Goal: Find specific page/section: Find specific page/section

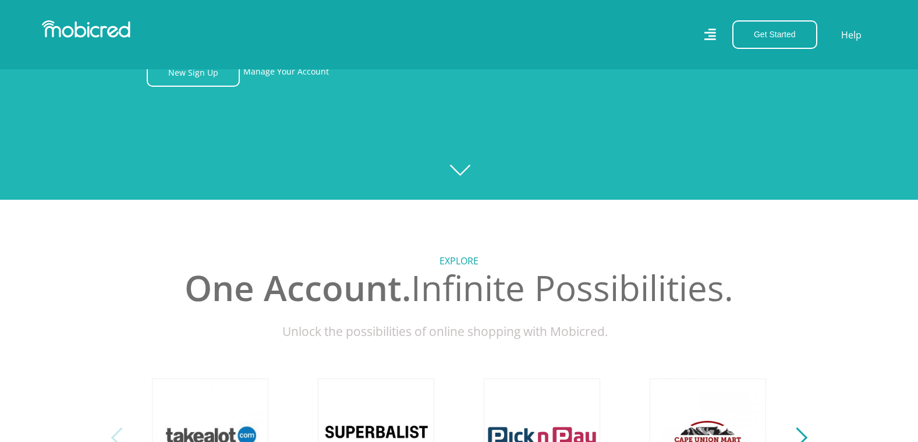
scroll to position [408, 0]
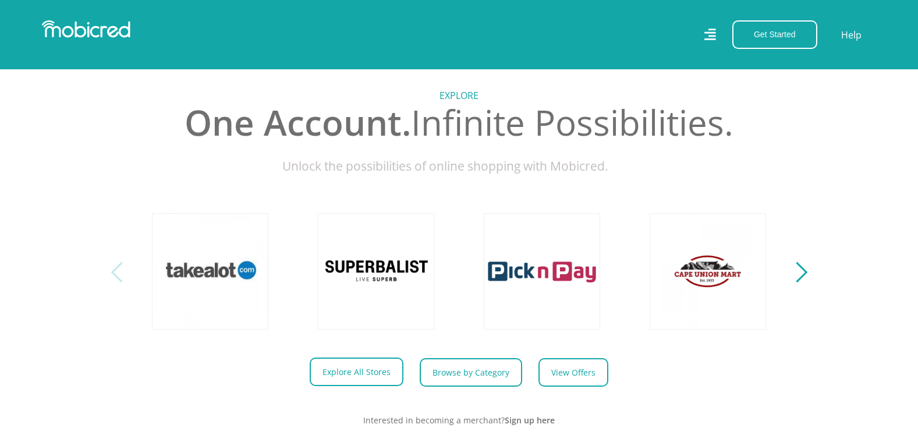
click at [352, 381] on link "Explore All Stores" at bounding box center [357, 372] width 94 height 29
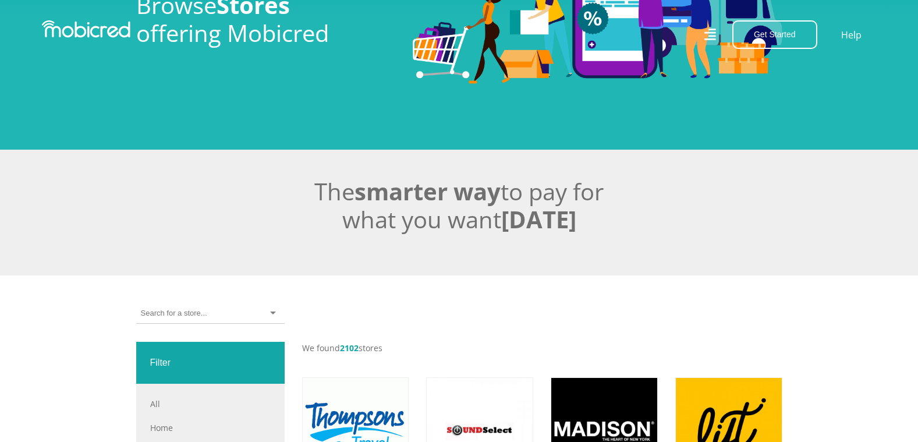
scroll to position [175, 0]
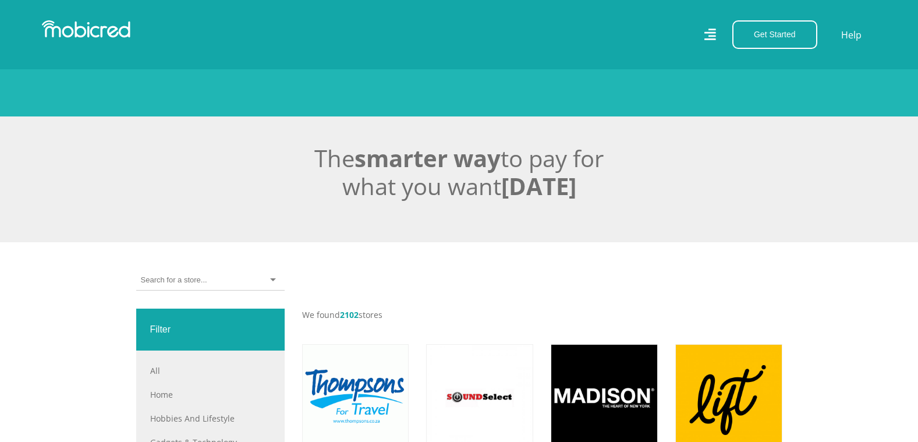
click at [200, 277] on input "select-one" at bounding box center [174, 280] width 66 height 10
drag, startPoint x: 64, startPoint y: 285, endPoint x: 101, endPoint y: 275, distance: 38.2
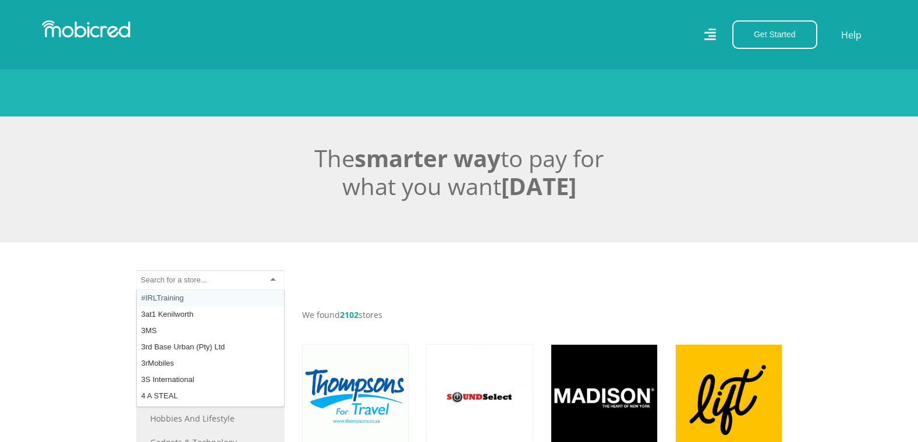
click at [197, 278] on input "select-one" at bounding box center [174, 280] width 66 height 10
paste input "Gallitos"
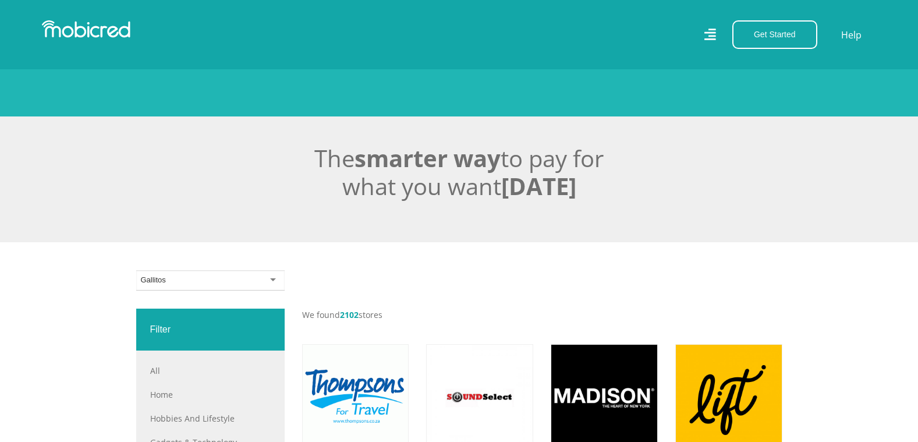
type input "Gallitos"
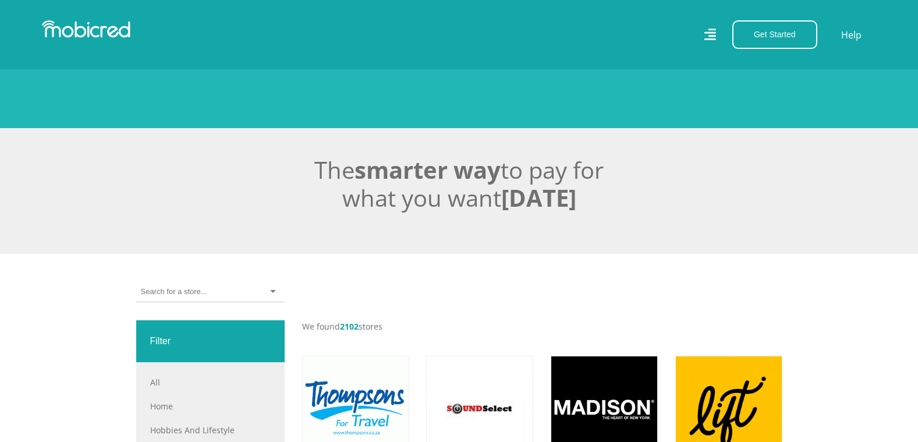
scroll to position [233, 0]
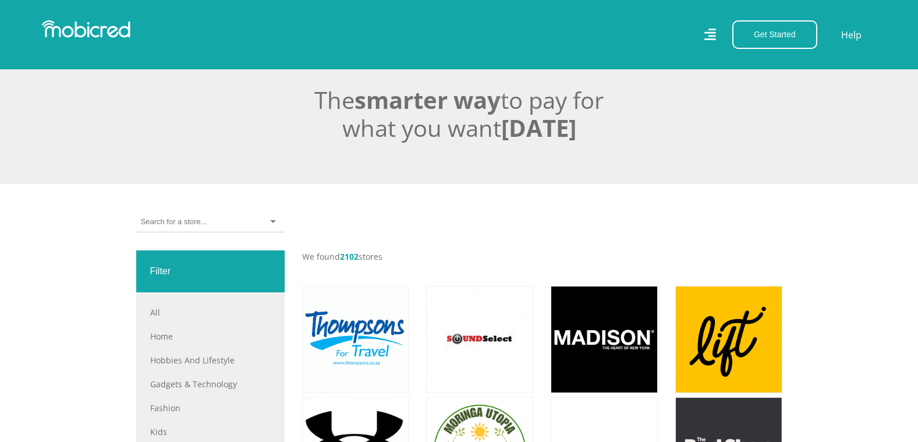
click at [192, 221] on input "select-one" at bounding box center [174, 222] width 66 height 10
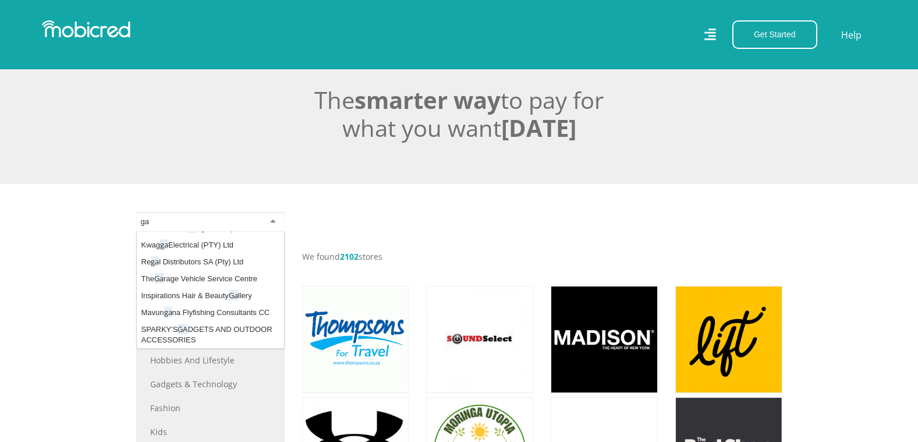
scroll to position [0, 0]
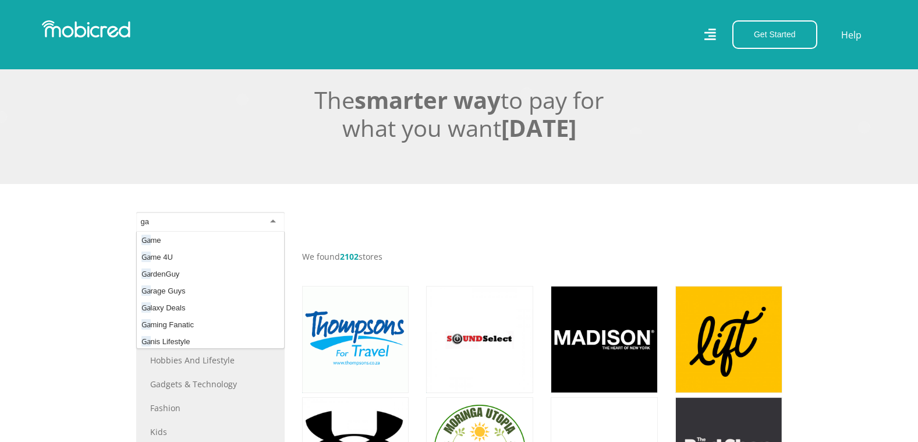
type input "g"
